Goal: Transaction & Acquisition: Purchase product/service

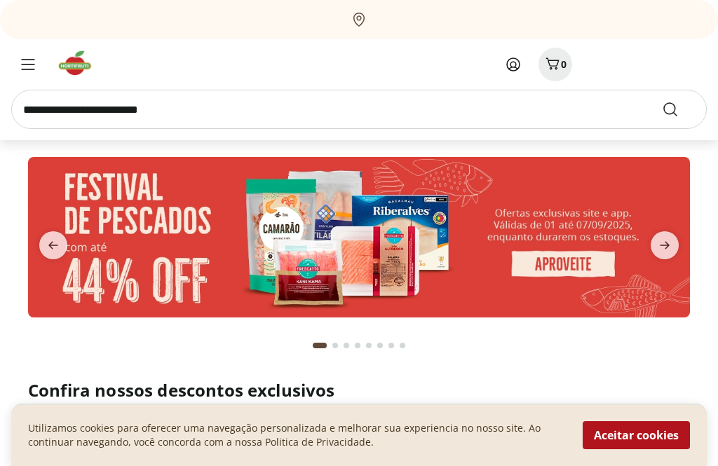
click at [629, 442] on button "Aceitar cookies" at bounding box center [635, 435] width 107 height 28
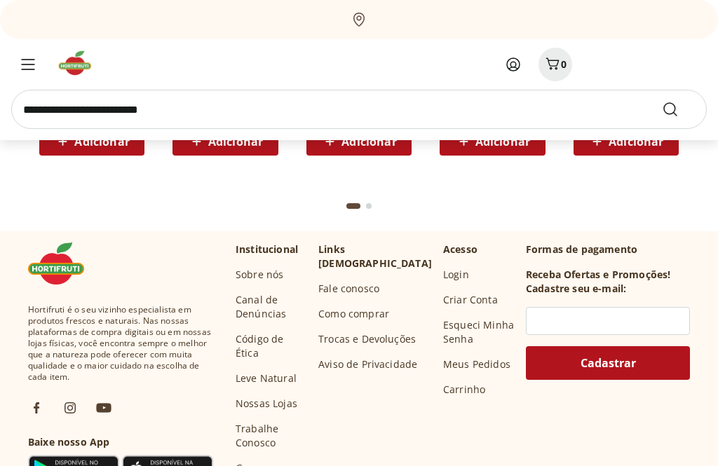
scroll to position [3750, 0]
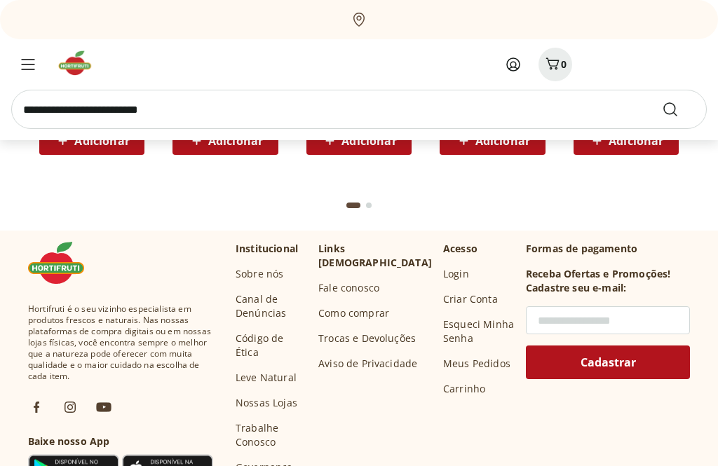
click at [572, 314] on input "text" at bounding box center [608, 320] width 164 height 28
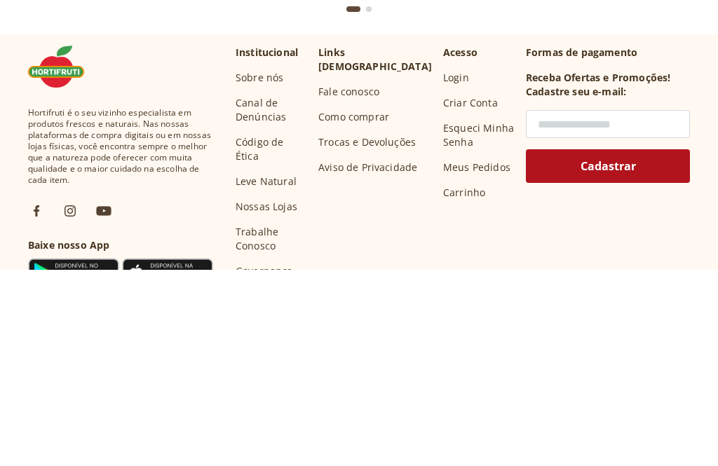
type input "**********"
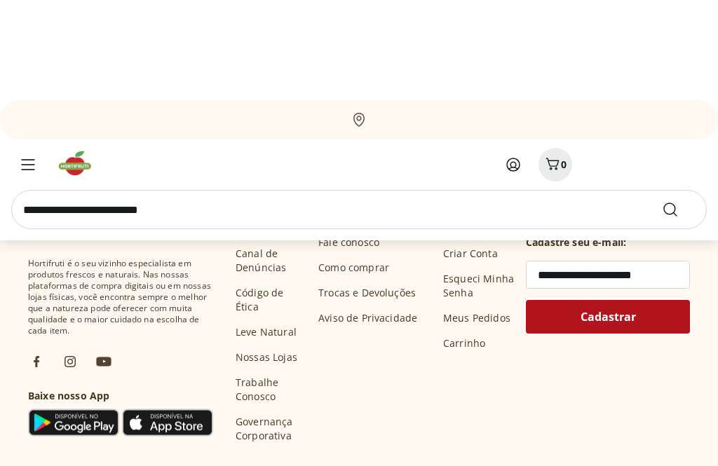
scroll to position [3757, 0]
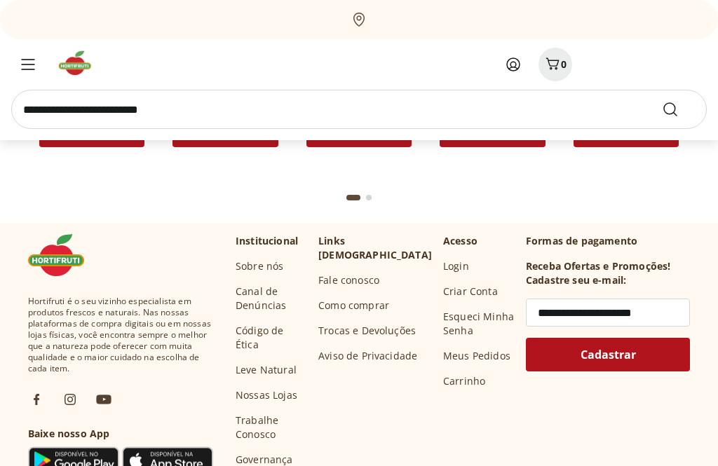
click at [624, 350] on span "Cadastrar" at bounding box center [607, 355] width 55 height 11
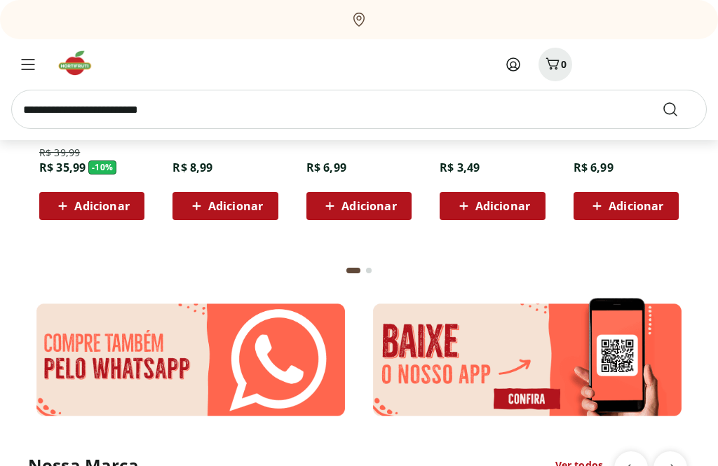
scroll to position [1985, 0]
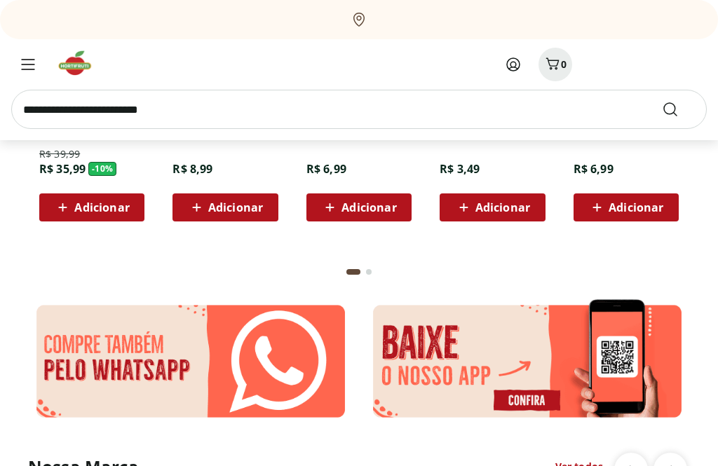
click at [39, 59] on div "Menu" at bounding box center [28, 64] width 28 height 17
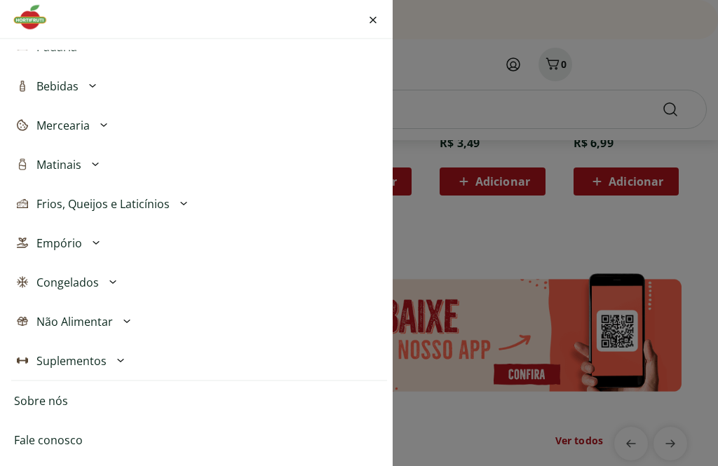
scroll to position [2014, 0]
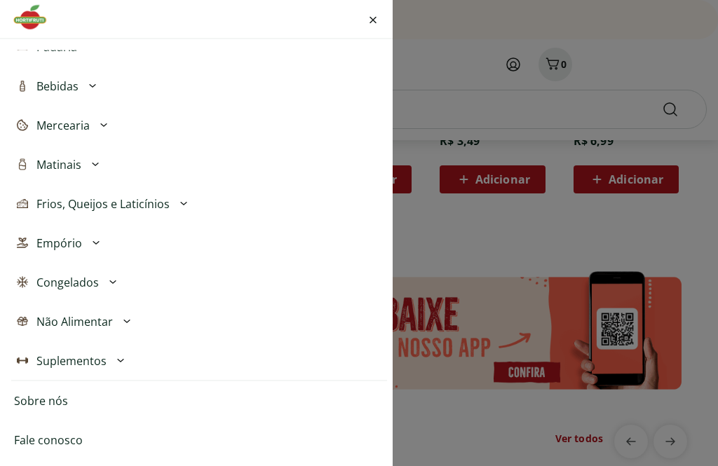
click at [56, 399] on link "Sobre nós" at bounding box center [41, 400] width 54 height 17
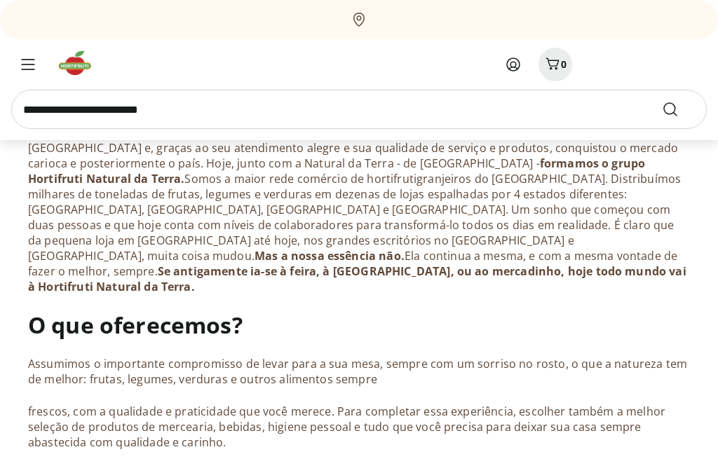
scroll to position [594, 0]
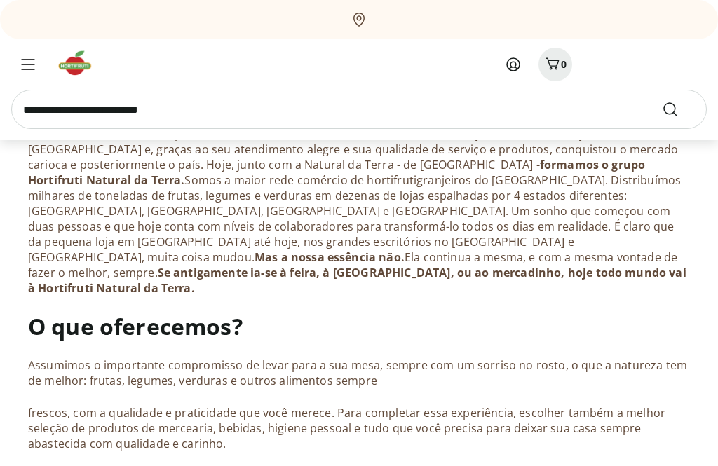
click at [39, 54] on button "Menu" at bounding box center [28, 65] width 34 height 34
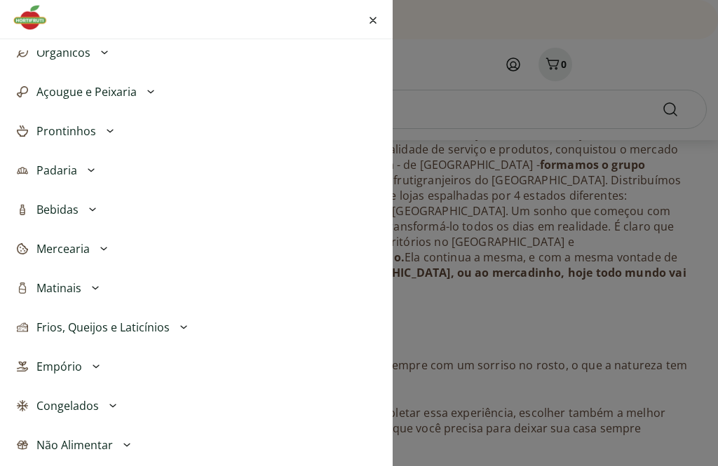
scroll to position [184, 0]
click at [367, 13] on div "Fechar menu" at bounding box center [372, 20] width 17 height 34
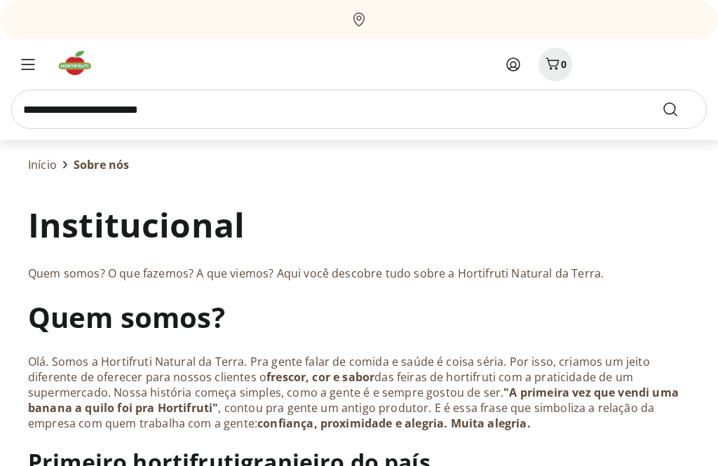
scroll to position [0, 0]
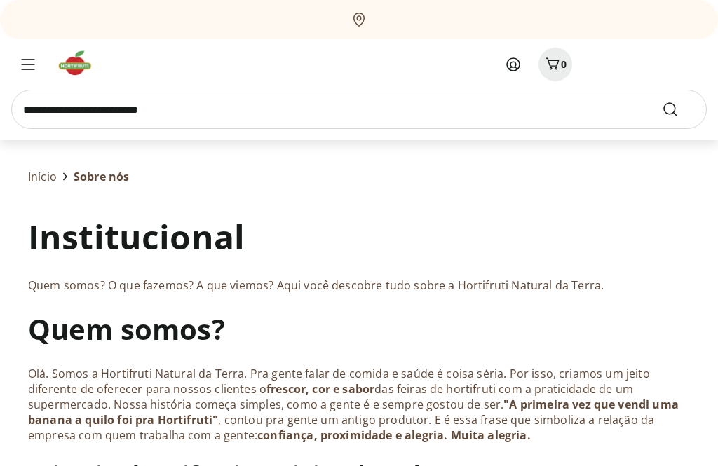
click at [486, 105] on input "search" at bounding box center [358, 109] width 695 height 39
type input "**********"
click at [678, 109] on button "Submit Search" at bounding box center [679, 109] width 34 height 17
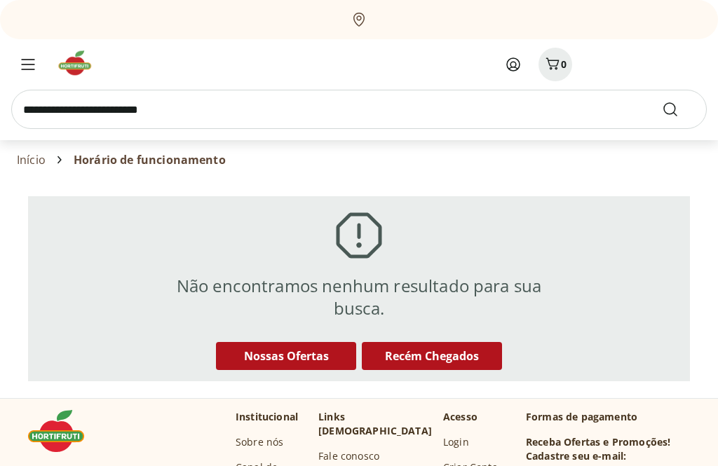
click at [322, 355] on span "Nossas Ofertas" at bounding box center [286, 355] width 85 height 15
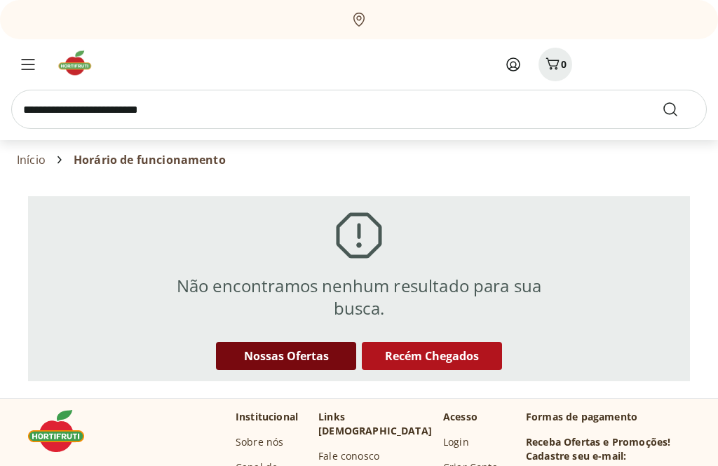
select select "**********"
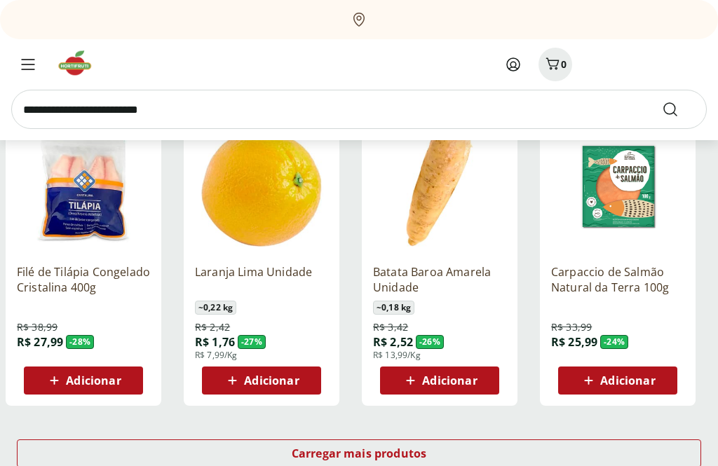
scroll to position [774, 0]
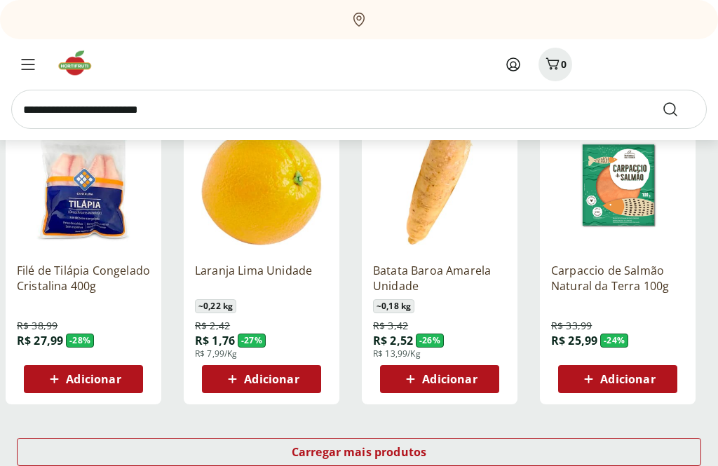
click at [405, 464] on div "Carregar mais produtos" at bounding box center [359, 453] width 684 height 28
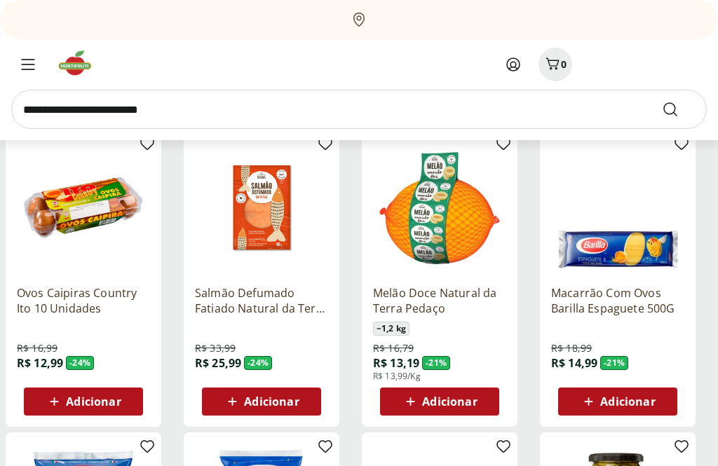
scroll to position [1060, 0]
click at [0, 0] on icon at bounding box center [0, 0] width 0 height 0
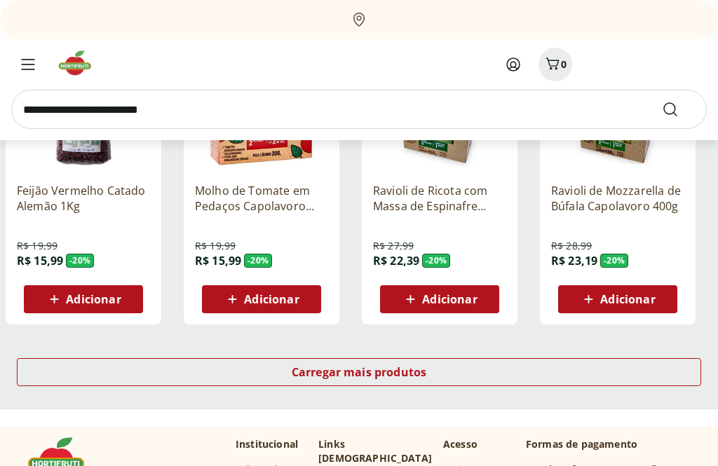
scroll to position [1771, 0]
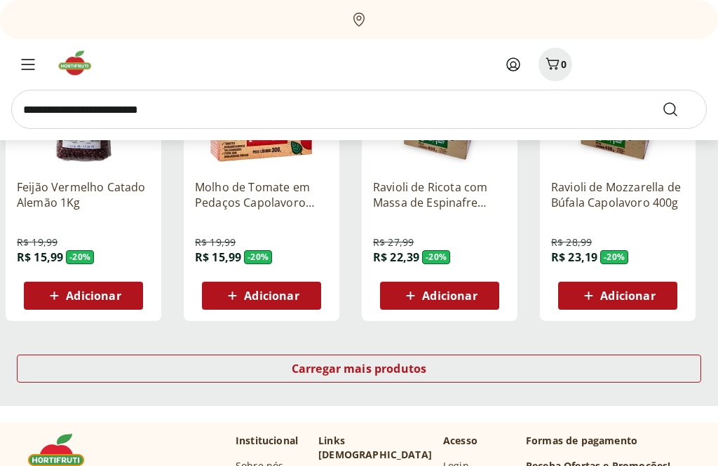
click at [405, 369] on span "Carregar mais produtos" at bounding box center [359, 369] width 135 height 11
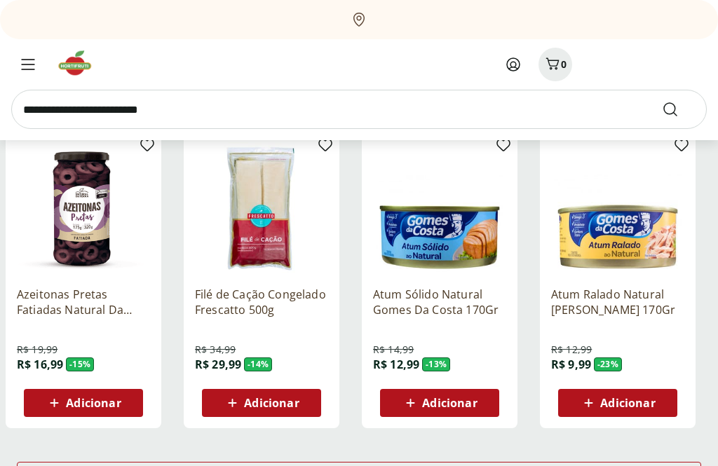
scroll to position [2579, 0]
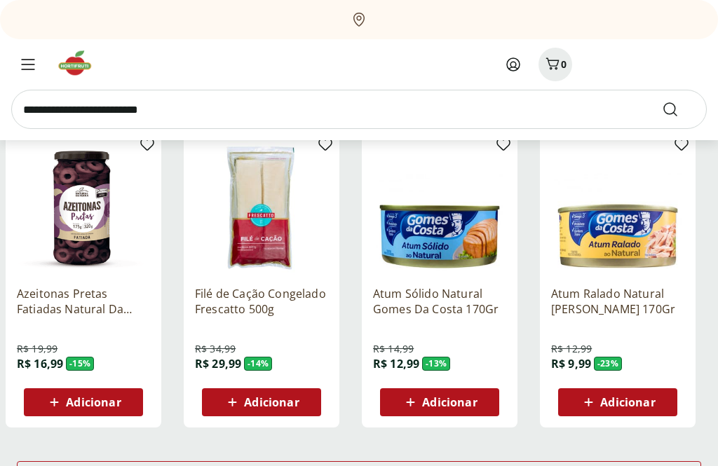
click at [409, 465] on div "Carregar mais produtos" at bounding box center [359, 475] width 684 height 28
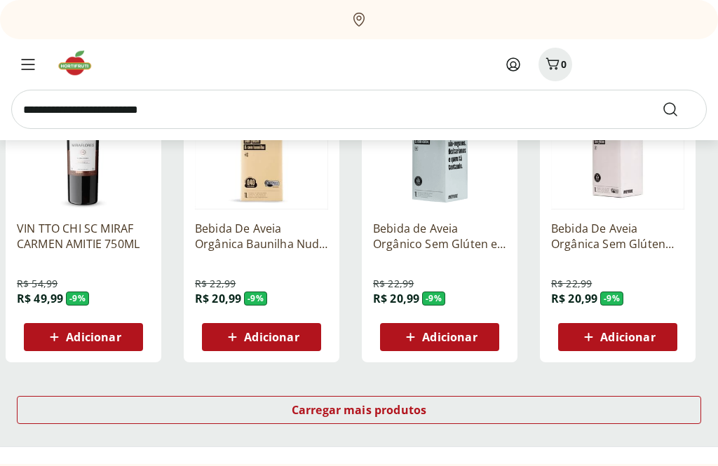
scroll to position [3558, 0]
click at [460, 412] on div "Carregar mais produtos" at bounding box center [359, 410] width 684 height 28
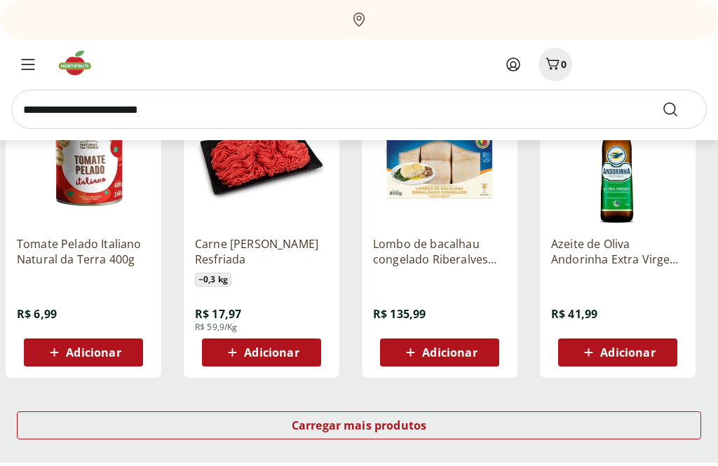
scroll to position [4457, 0]
click at [455, 425] on div "Carregar mais produtos" at bounding box center [359, 425] width 684 height 28
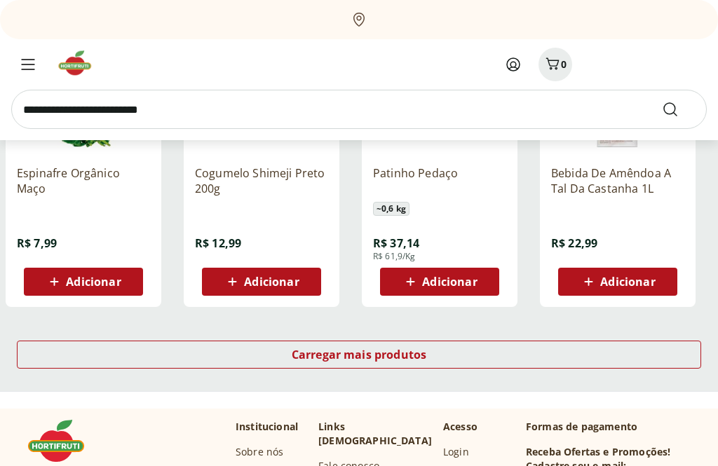
scroll to position [5443, 0]
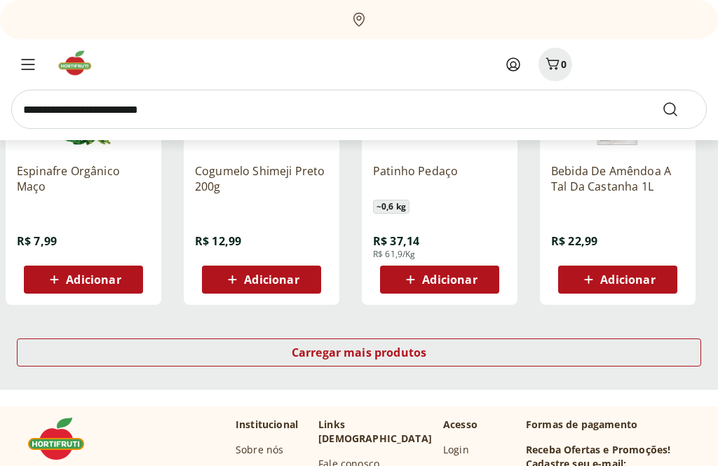
click at [412, 359] on span "Carregar mais produtos" at bounding box center [359, 353] width 135 height 11
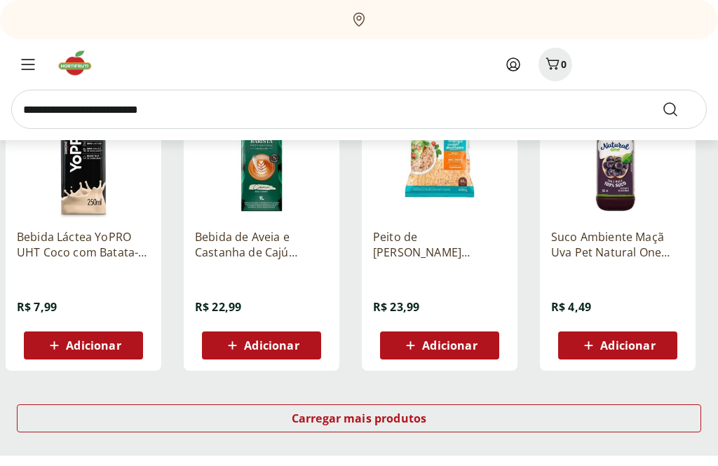
scroll to position [6291, 0]
click at [406, 420] on span "Carregar mais produtos" at bounding box center [359, 418] width 135 height 11
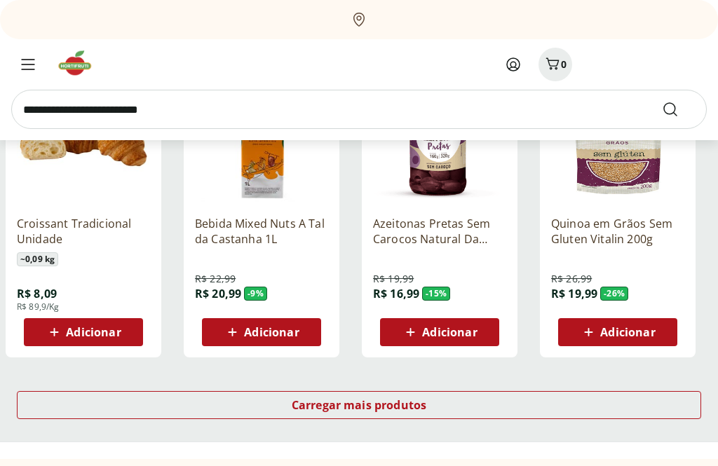
scroll to position [7226, 0]
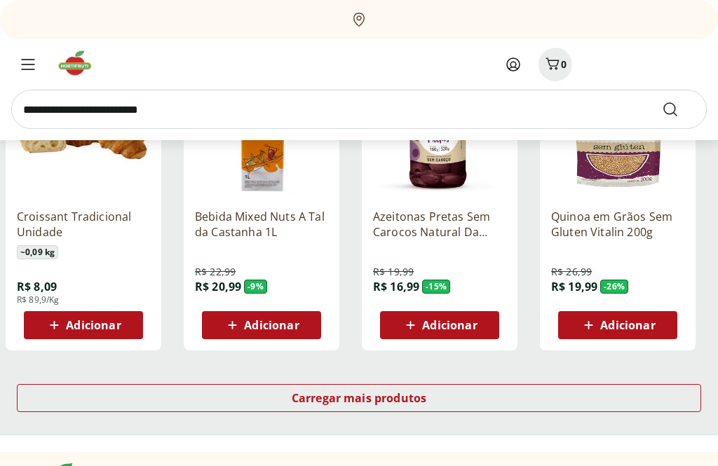
click at [457, 404] on div "Carregar mais produtos" at bounding box center [359, 398] width 684 height 28
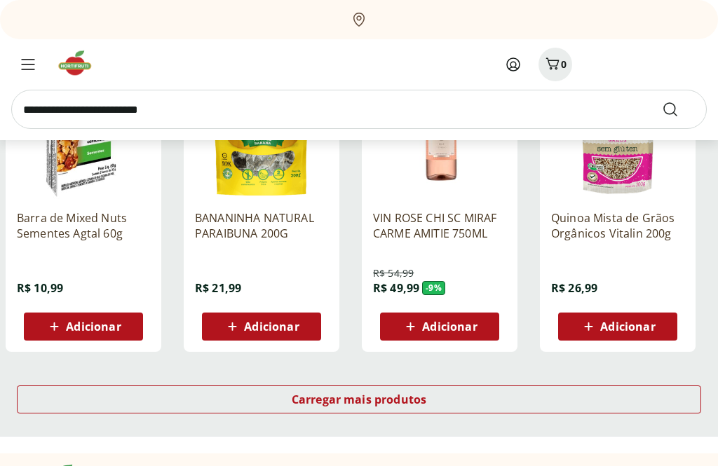
scroll to position [8140, 0]
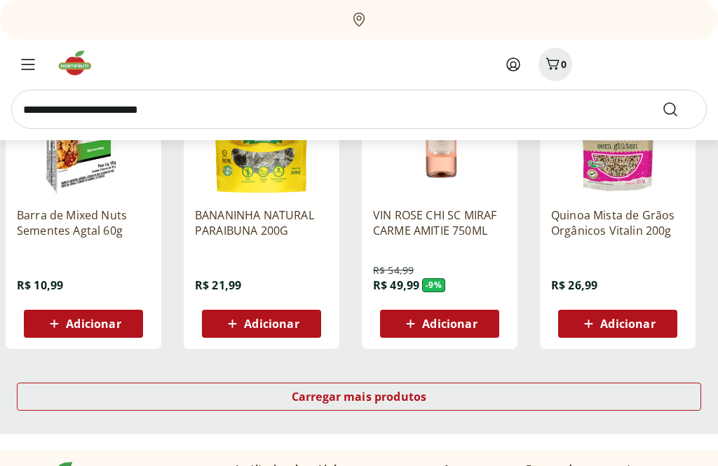
click at [453, 394] on div "Carregar mais produtos" at bounding box center [359, 397] width 684 height 28
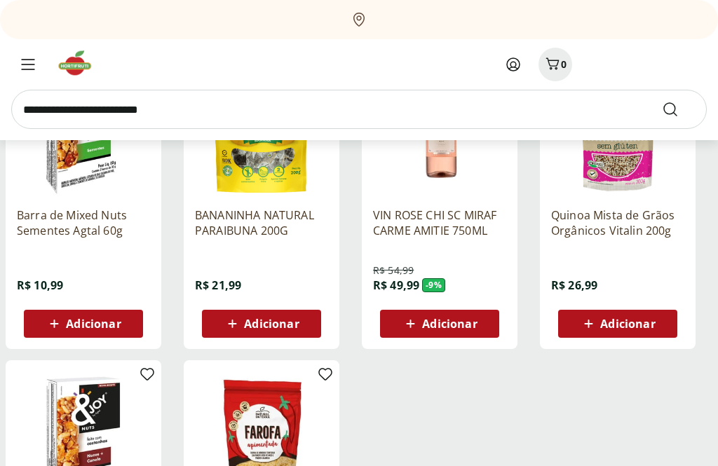
scroll to position [8141, 0]
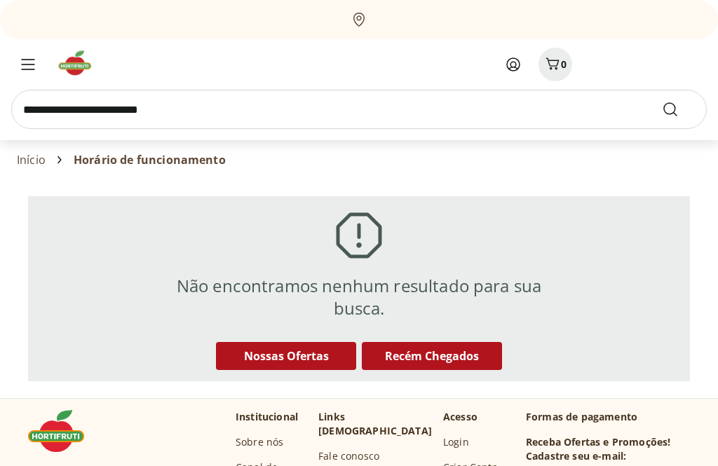
click at [455, 357] on span "Recém Chegados" at bounding box center [432, 355] width 94 height 15
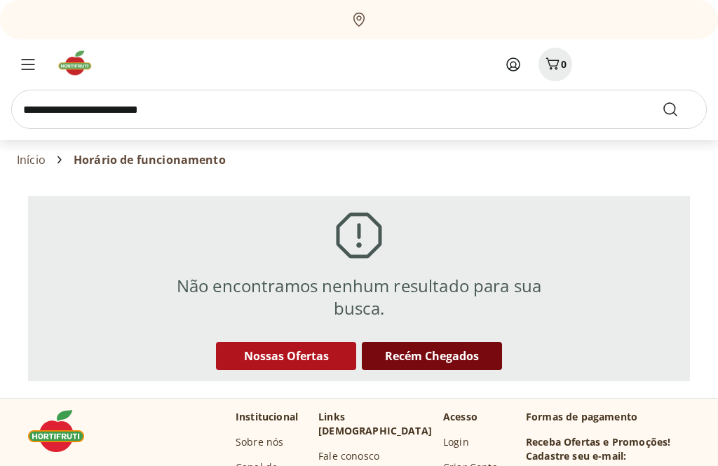
select select "**********"
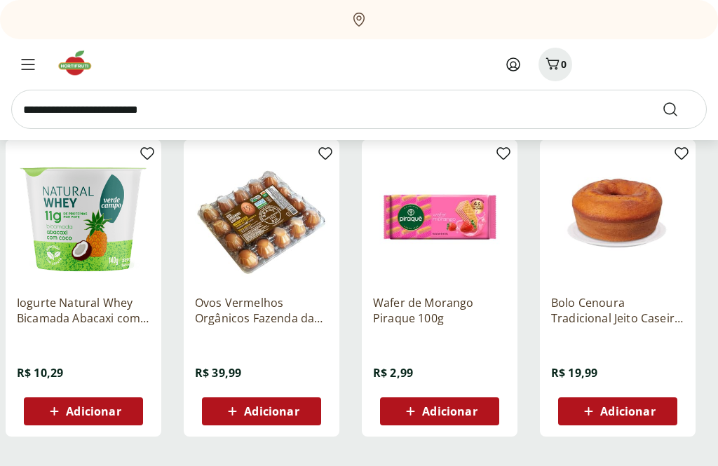
scroll to position [742, 0]
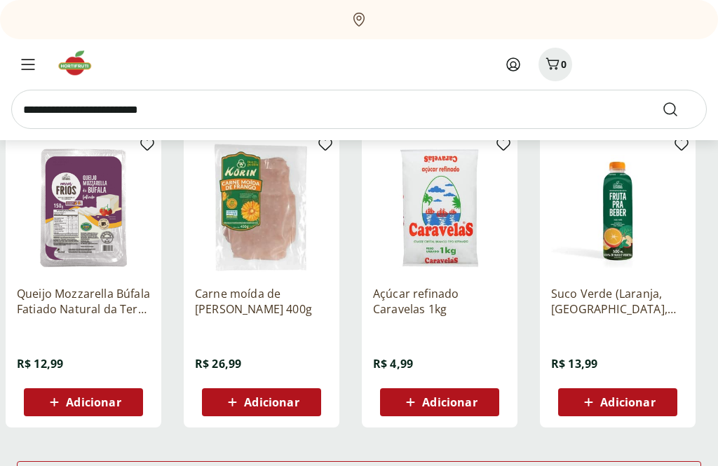
scroll to position [1666, 0]
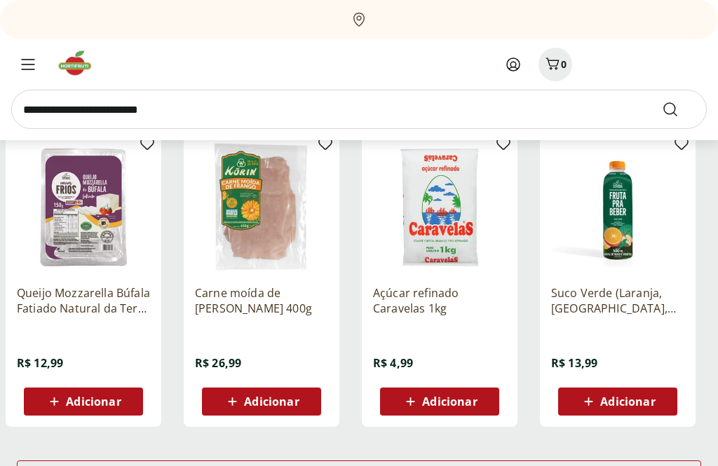
click at [427, 465] on div "Carregar mais produtos" at bounding box center [359, 474] width 684 height 28
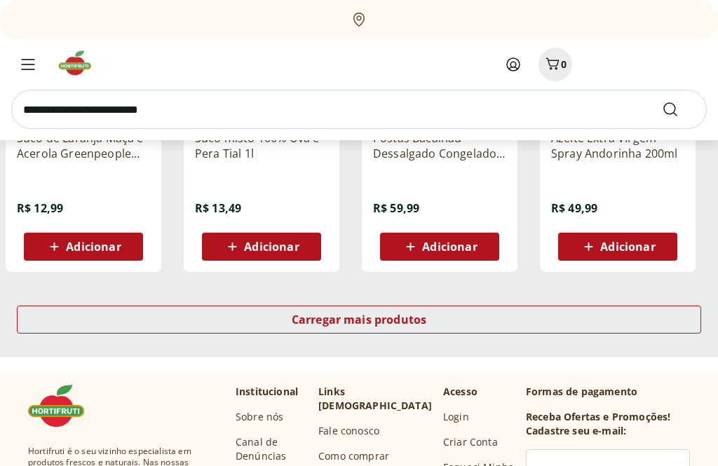
scroll to position [2743, 0]
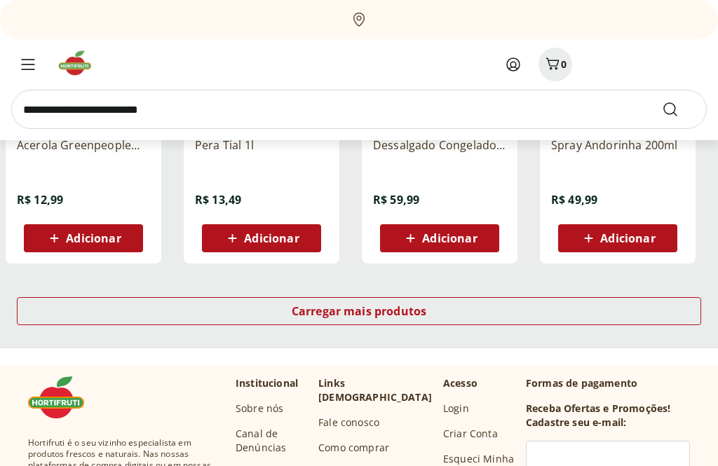
click at [405, 313] on span "Carregar mais produtos" at bounding box center [359, 311] width 135 height 11
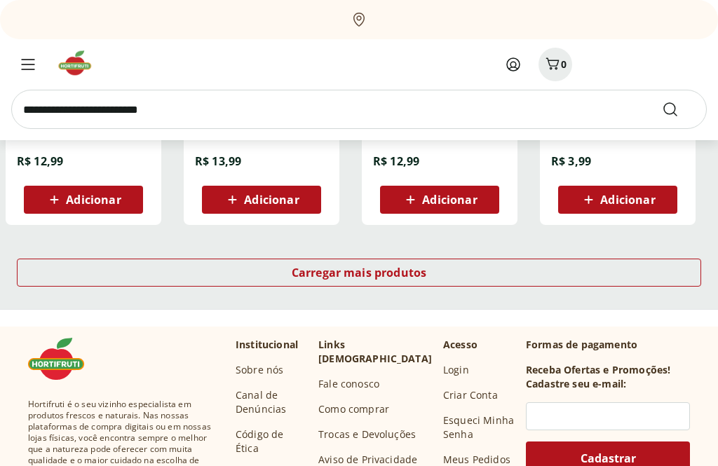
scroll to position [3700, 0]
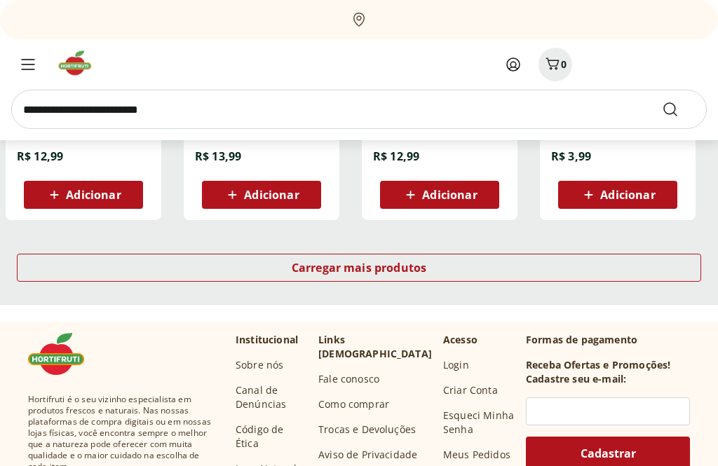
click at [392, 266] on span "Carregar mais produtos" at bounding box center [359, 268] width 135 height 11
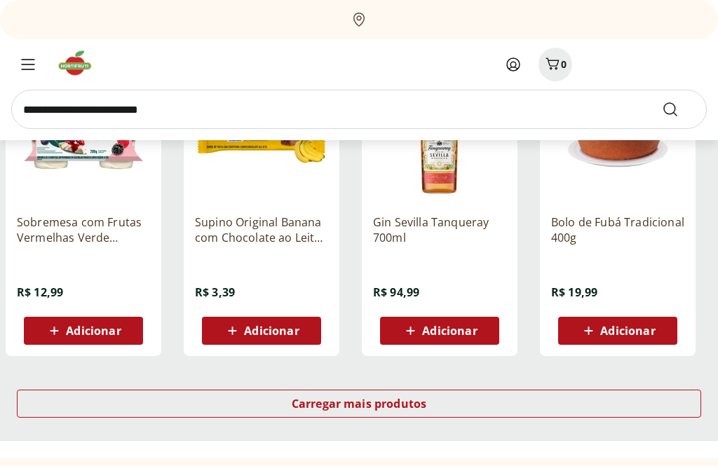
scroll to position [4484, 0]
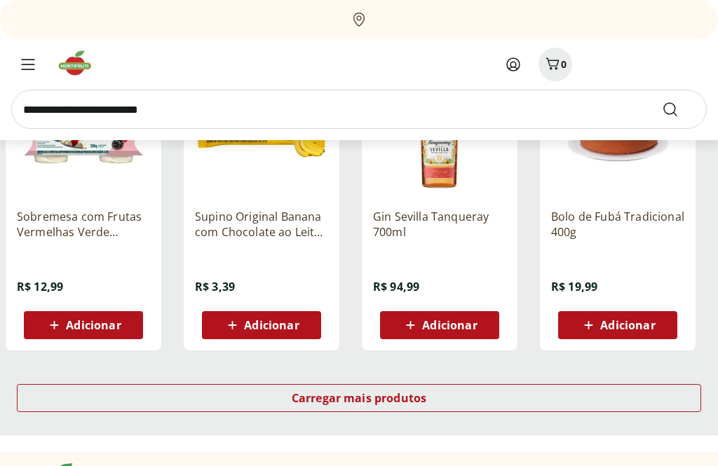
click at [429, 401] on div "Carregar mais produtos" at bounding box center [359, 398] width 684 height 28
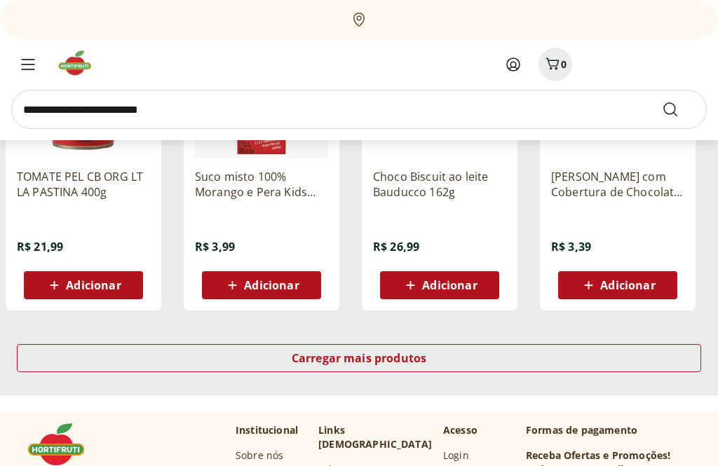
scroll to position [5438, 0]
click at [409, 367] on div "Carregar mais produtos" at bounding box center [359, 358] width 684 height 28
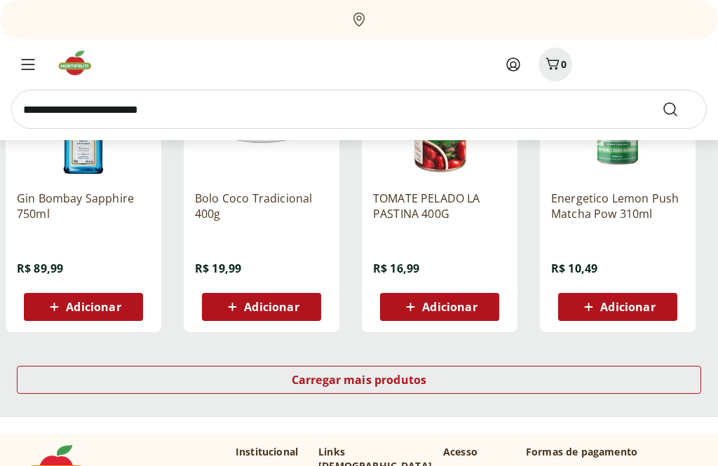
scroll to position [6331, 0]
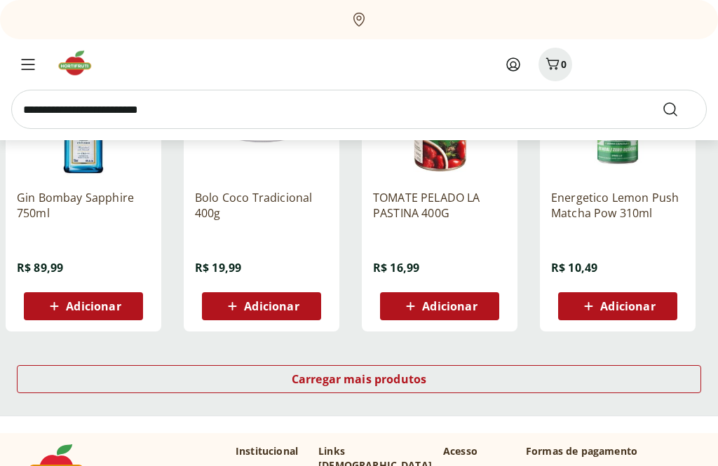
click at [406, 385] on span "Carregar mais produtos" at bounding box center [359, 379] width 135 height 11
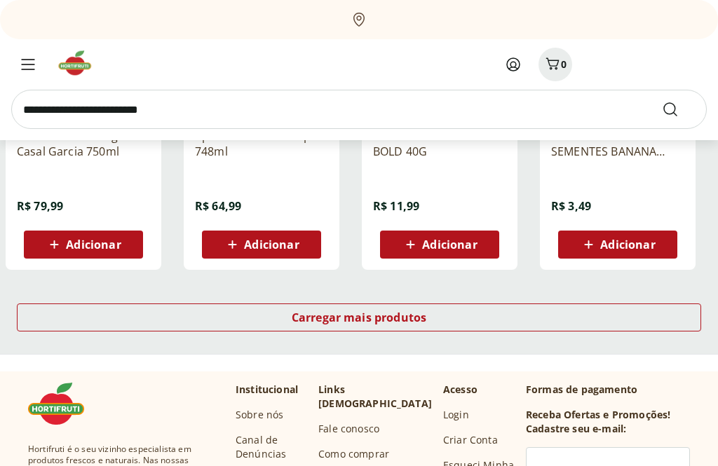
scroll to position [7307, 0]
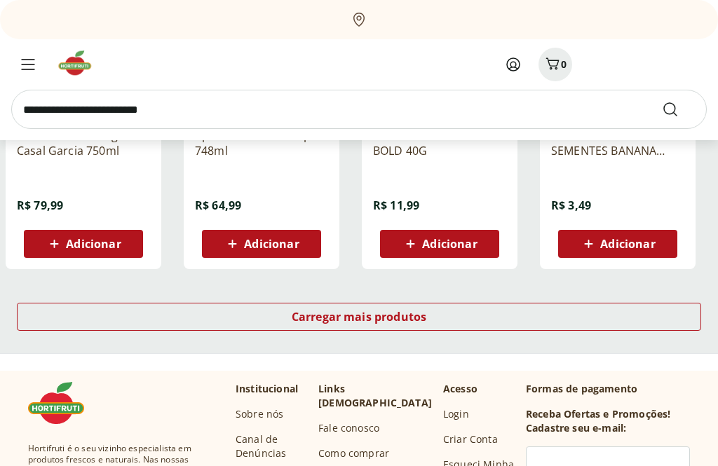
click at [385, 327] on div "Carregar mais produtos" at bounding box center [359, 317] width 684 height 28
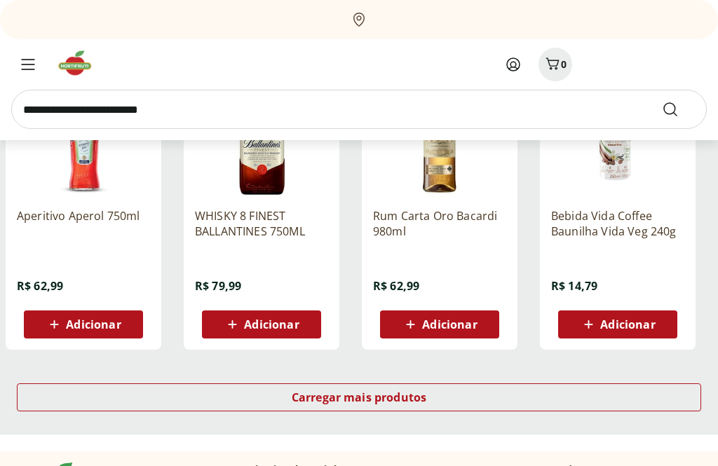
scroll to position [8141, 0]
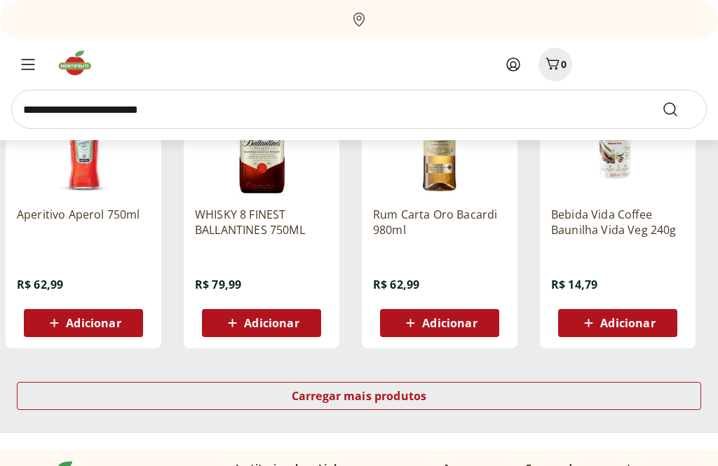
click at [424, 396] on span "Carregar mais produtos" at bounding box center [359, 396] width 135 height 11
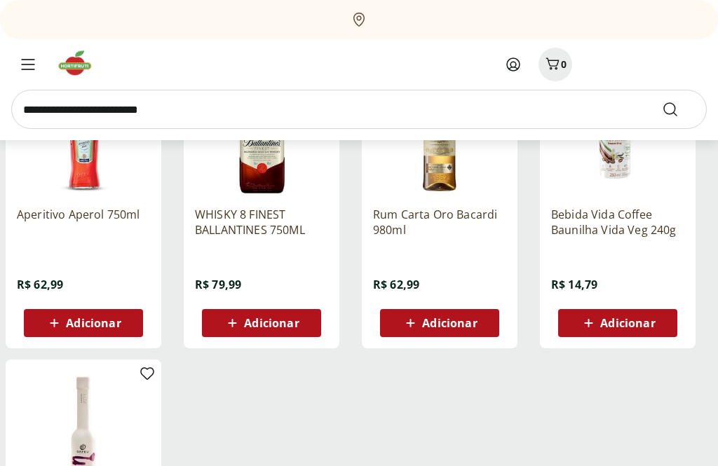
scroll to position [8142, 0]
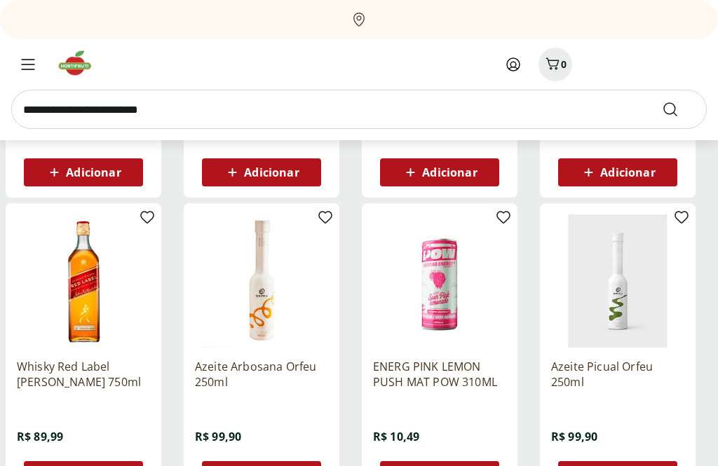
scroll to position [7685, 0]
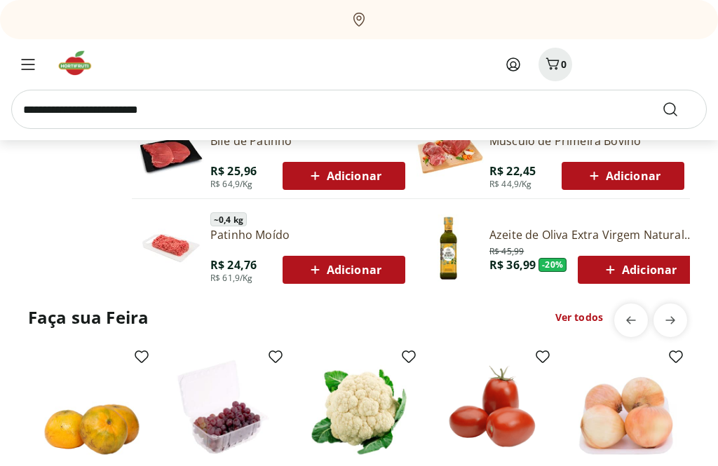
scroll to position [821, 0]
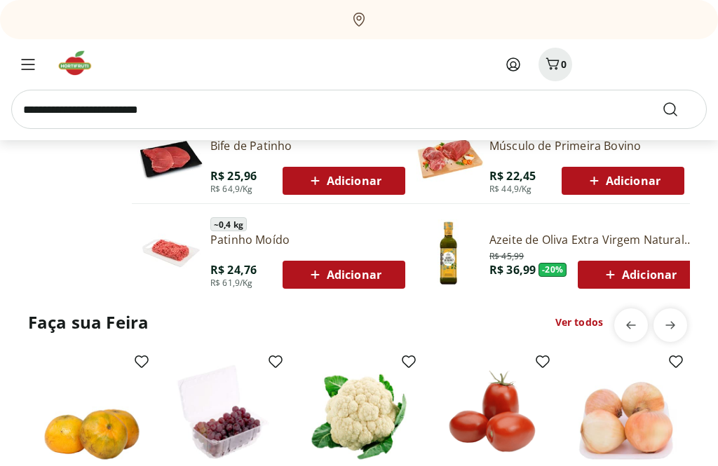
click at [663, 323] on span "next" at bounding box center [670, 325] width 28 height 28
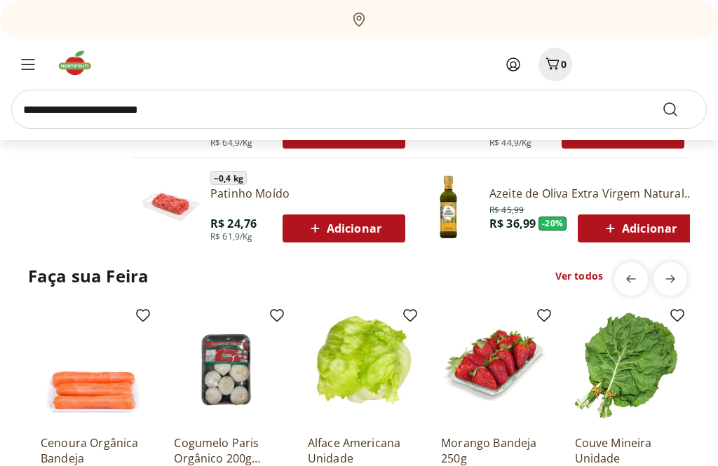
scroll to position [877, 0]
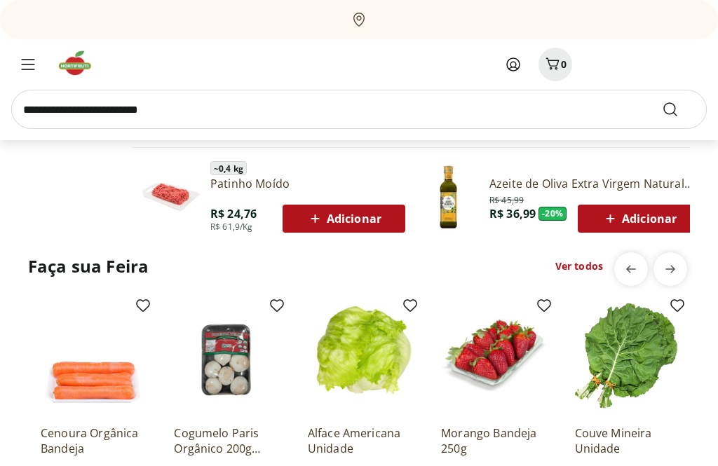
click at [678, 262] on icon "next" at bounding box center [670, 269] width 17 height 17
click at [672, 266] on icon "next" at bounding box center [670, 270] width 10 height 8
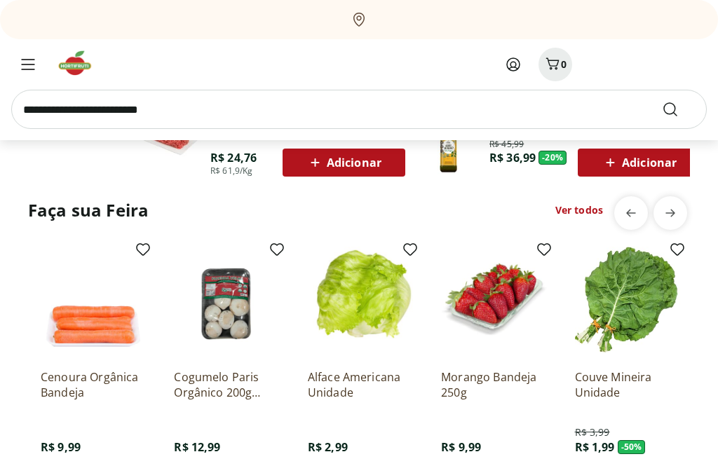
click at [670, 210] on icon "next" at bounding box center [670, 214] width 10 height 8
click at [676, 205] on icon "next" at bounding box center [670, 213] width 17 height 17
click at [594, 203] on link "Ver todos" at bounding box center [579, 210] width 48 height 14
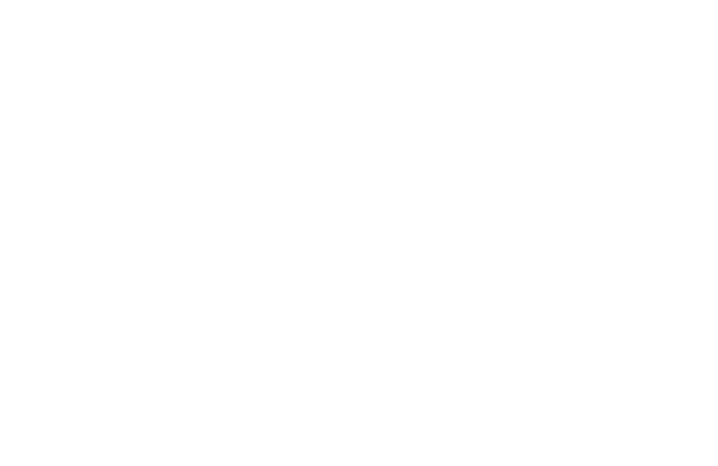
select select "**********"
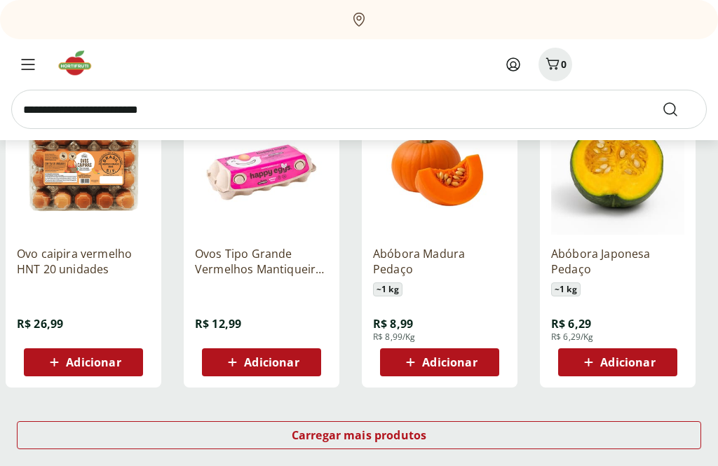
scroll to position [791, 0]
click at [412, 432] on span "Carregar mais produtos" at bounding box center [359, 435] width 135 height 11
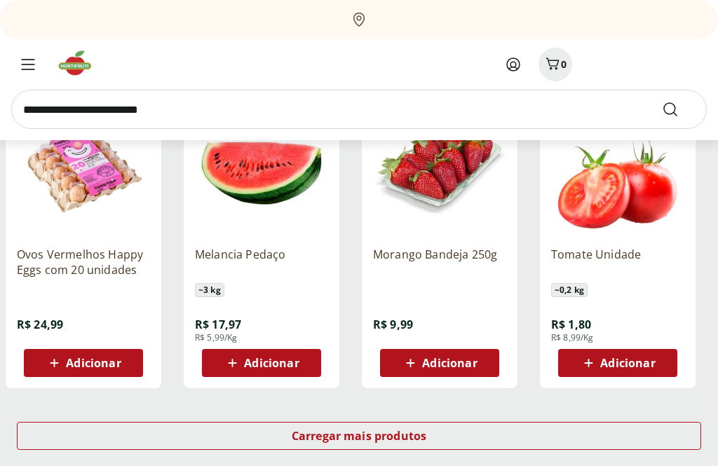
scroll to position [1706, 0]
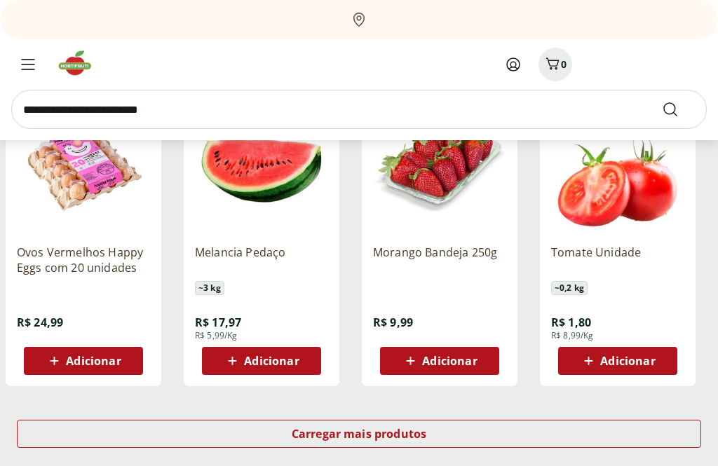
click at [402, 435] on span "Carregar mais produtos" at bounding box center [359, 434] width 135 height 11
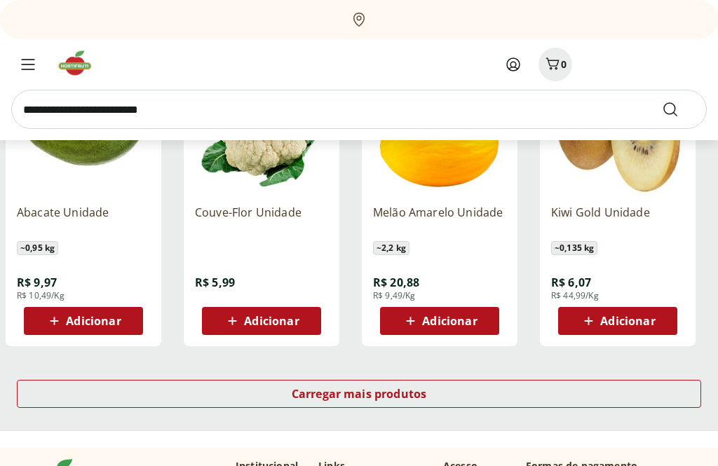
scroll to position [2661, 0]
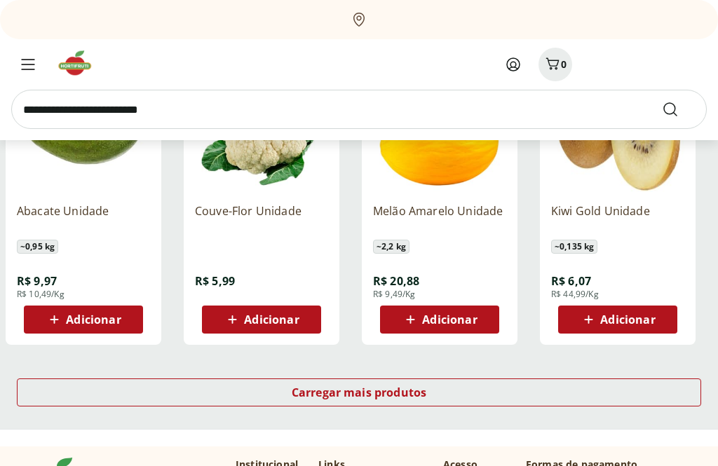
click at [423, 392] on span "Carregar mais produtos" at bounding box center [359, 393] width 135 height 11
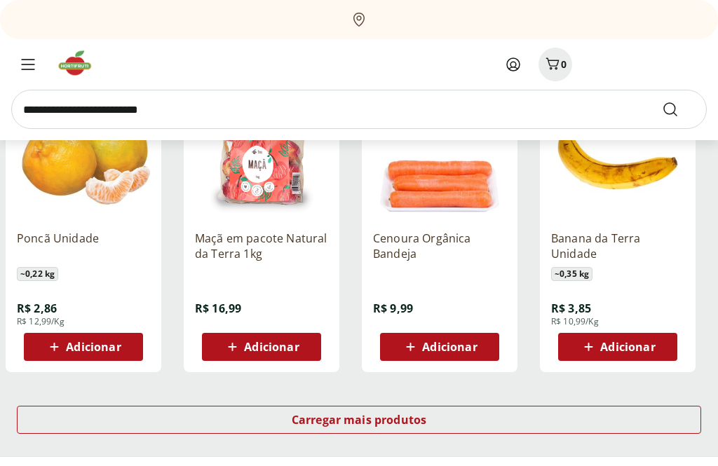
scroll to position [3548, 0]
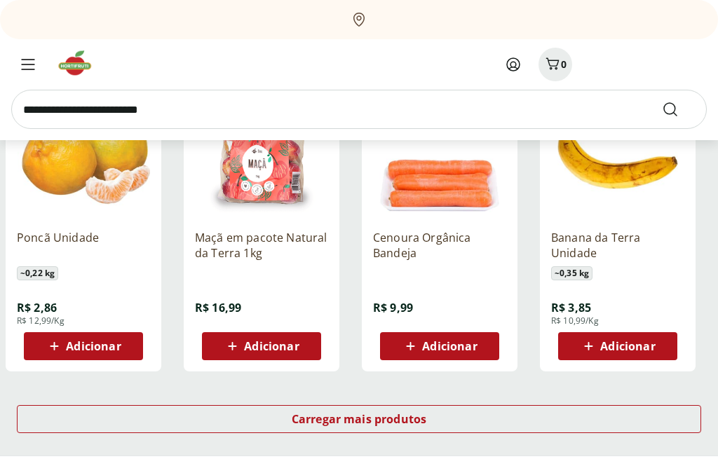
click at [424, 422] on span "Carregar mais produtos" at bounding box center [359, 419] width 135 height 11
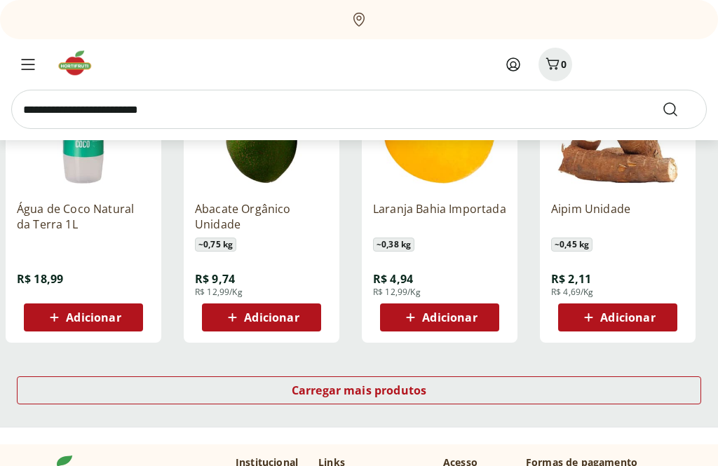
scroll to position [4492, 0]
click at [416, 398] on div "Carregar mais produtos" at bounding box center [359, 390] width 684 height 28
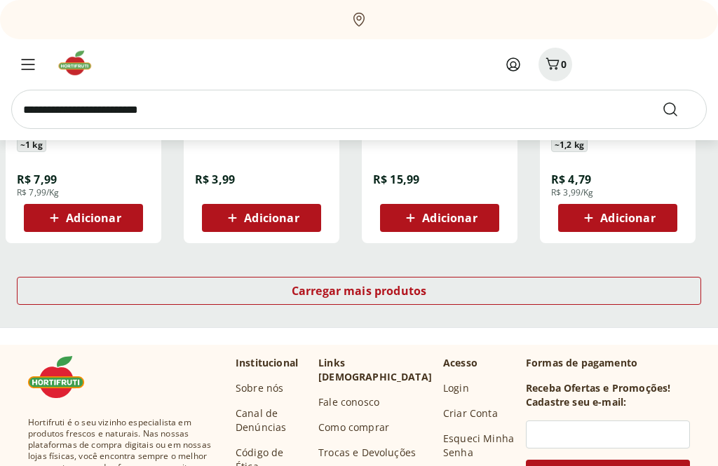
scroll to position [5506, 0]
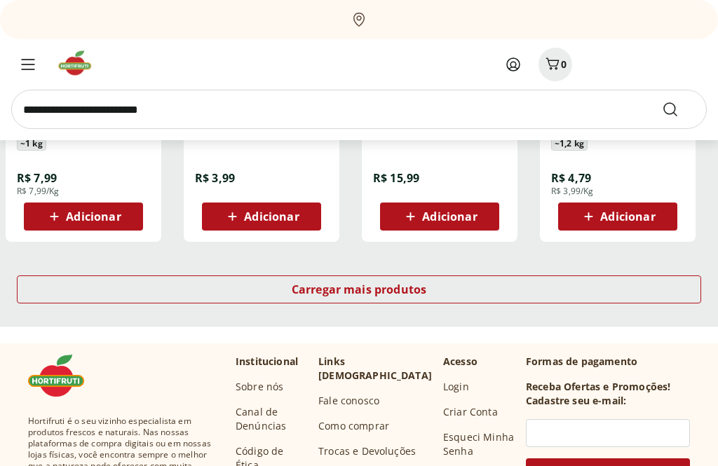
click at [425, 289] on span "Carregar mais produtos" at bounding box center [359, 289] width 135 height 11
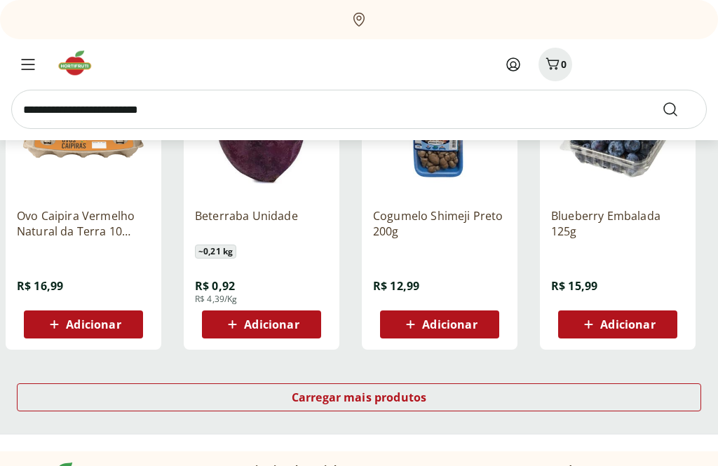
scroll to position [6314, 0]
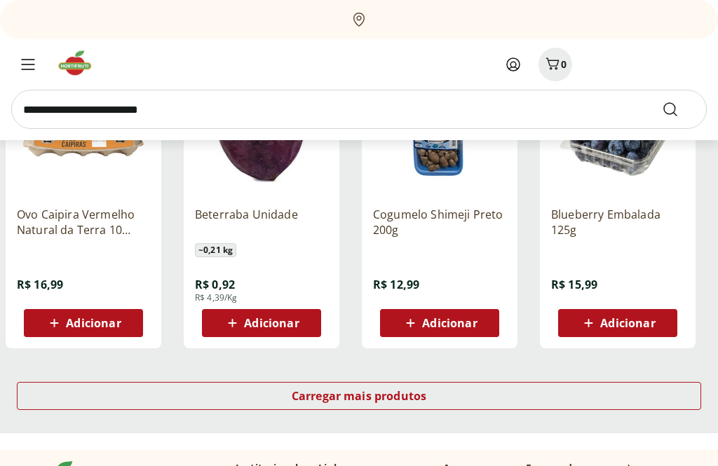
click at [411, 392] on span "Carregar mais produtos" at bounding box center [359, 395] width 135 height 11
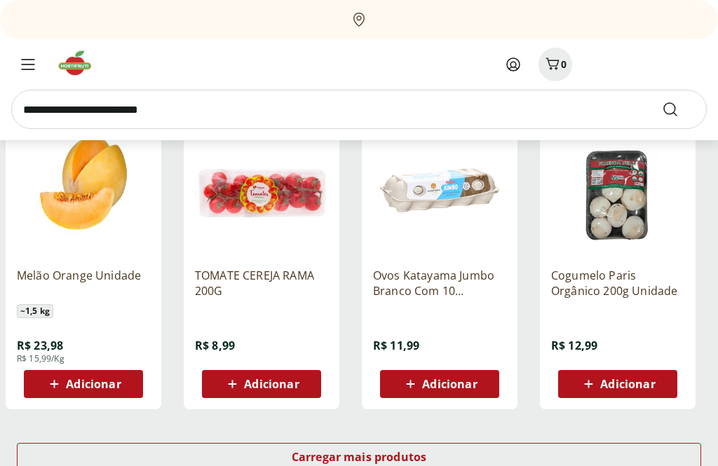
scroll to position [7167, 0]
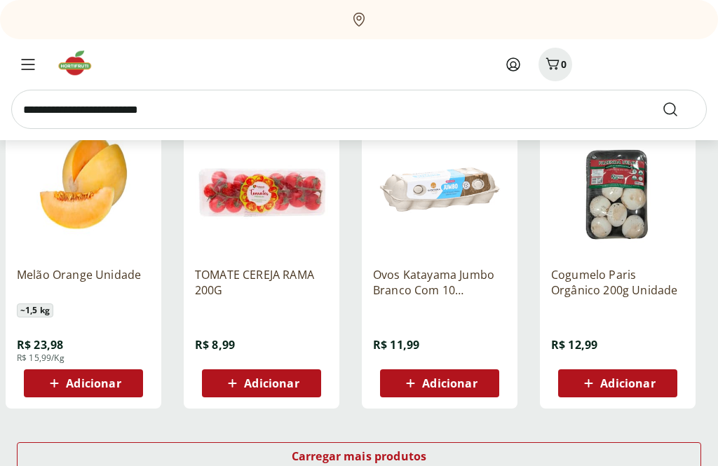
click at [402, 457] on span "Carregar mais produtos" at bounding box center [359, 456] width 135 height 11
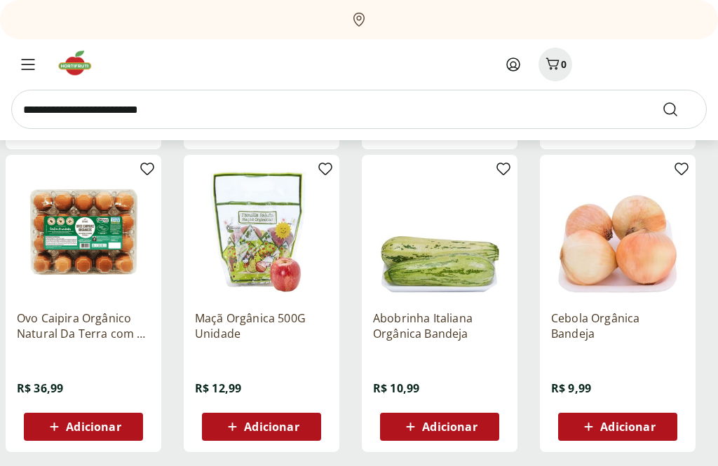
scroll to position [8055, 0]
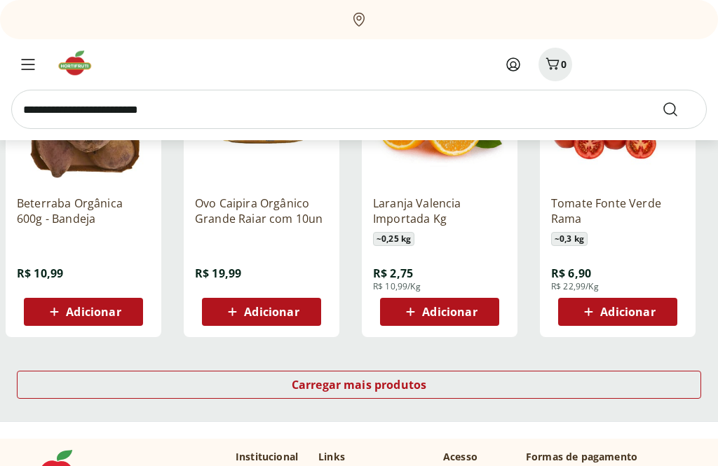
scroll to position [9067, 0]
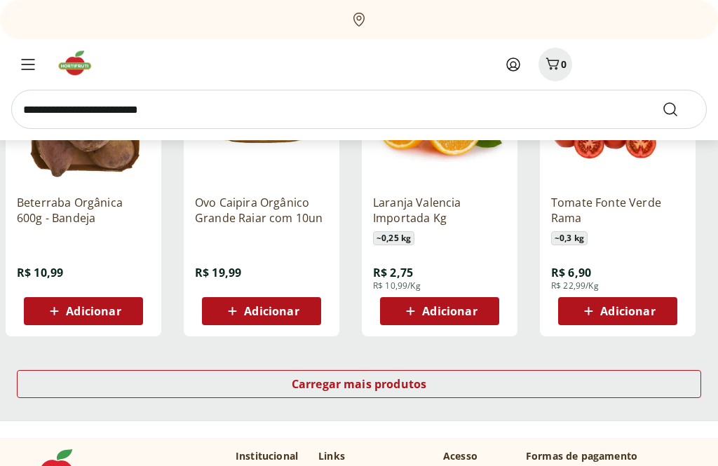
click at [431, 393] on div "Carregar mais produtos" at bounding box center [359, 384] width 684 height 28
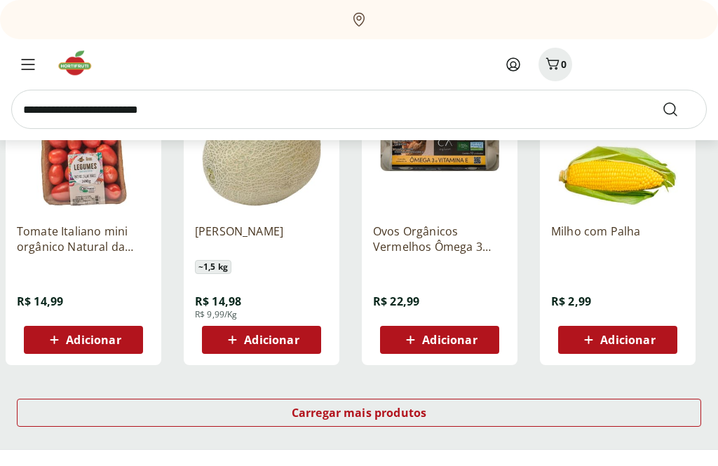
scroll to position [9951, 0]
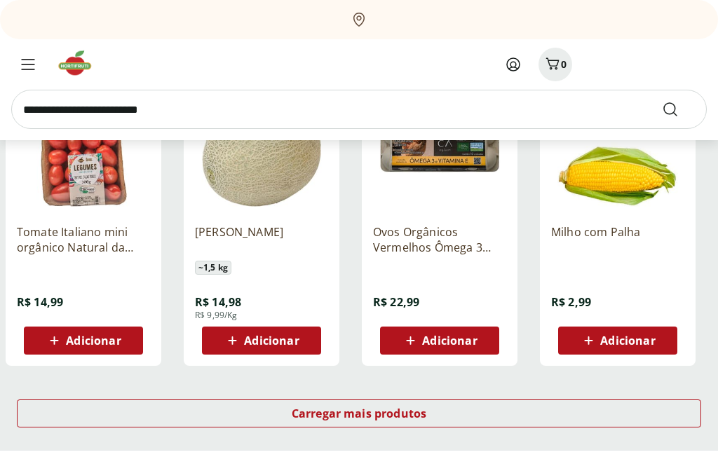
click at [428, 419] on div "Carregar mais produtos" at bounding box center [359, 414] width 684 height 28
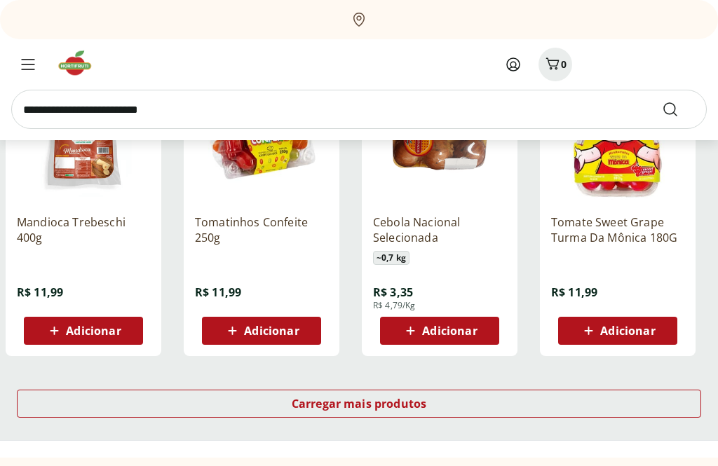
scroll to position [10880, 0]
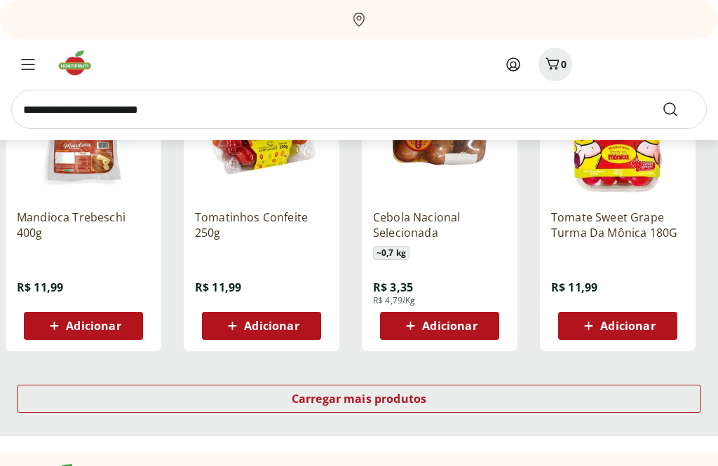
click at [433, 402] on div "Carregar mais produtos" at bounding box center [359, 399] width 684 height 28
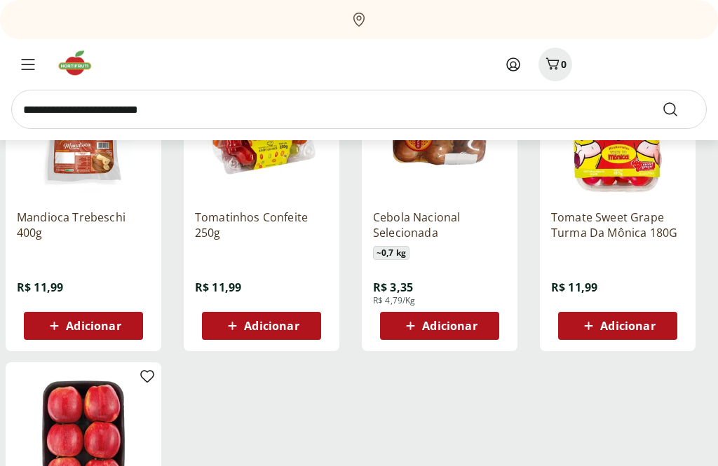
scroll to position [10880, 0]
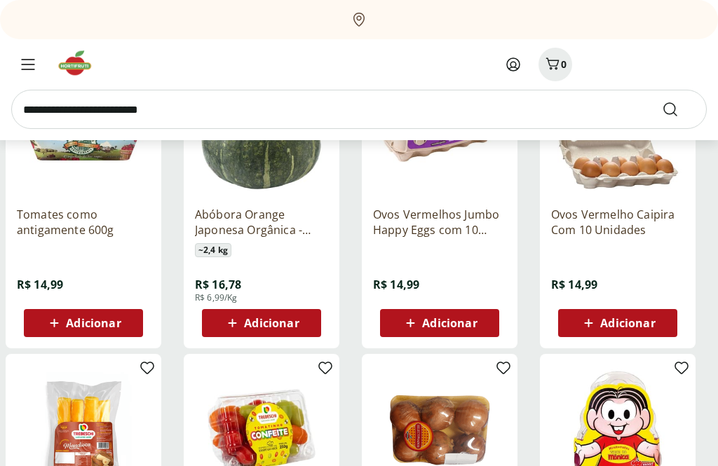
scroll to position [10579, 0]
